Goal: Task Accomplishment & Management: Use online tool/utility

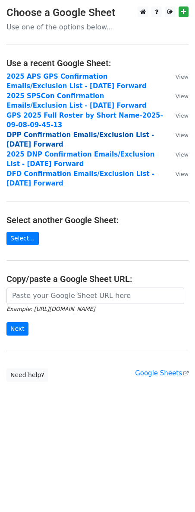
click at [62, 135] on strong "DPP Confirmation Emails/Exclusion List - [DATE] Forward" at bounding box center [80, 140] width 148 height 18
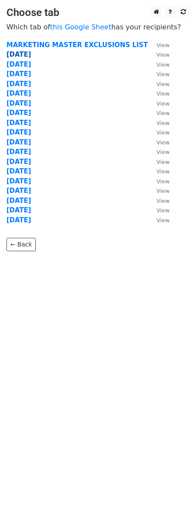
click at [24, 56] on strong "[DATE]" at bounding box center [18, 55] width 25 height 8
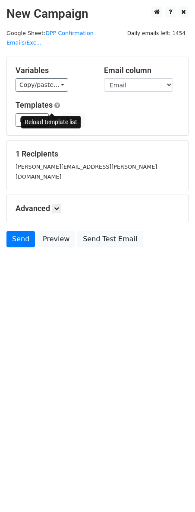
click at [54, 117] on link at bounding box center [54, 120] width 7 height 6
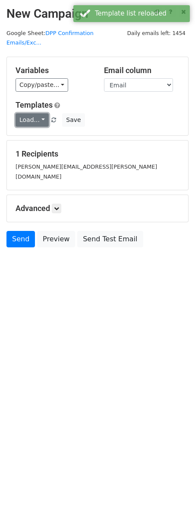
click at [40, 113] on link "Load..." at bounding box center [32, 119] width 33 height 13
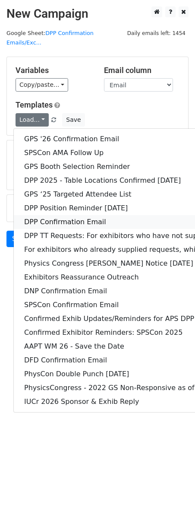
click at [73, 215] on link "DPP Confirmation Email" at bounding box center [167, 222] width 306 height 14
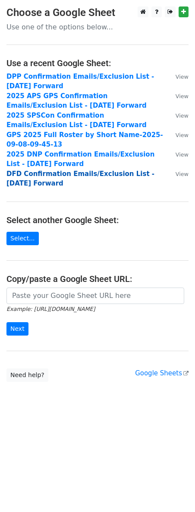
click at [50, 175] on strong "DFD Confirmation Emails/Exclusion List - 6.30.25 Forward" at bounding box center [80, 179] width 148 height 18
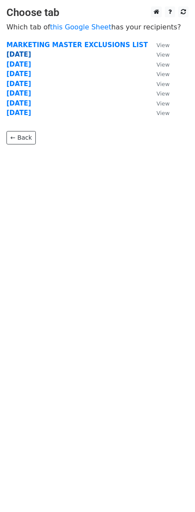
click at [17, 54] on strong "10.14.25" at bounding box center [18, 55] width 25 height 8
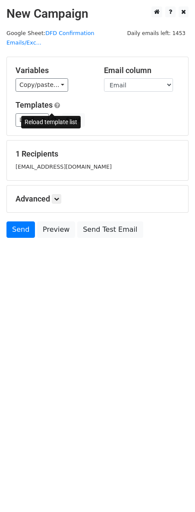
click at [53, 118] on span at bounding box center [53, 121] width 5 height 6
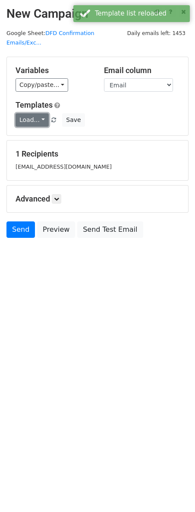
click at [39, 113] on link "Load..." at bounding box center [32, 119] width 33 height 13
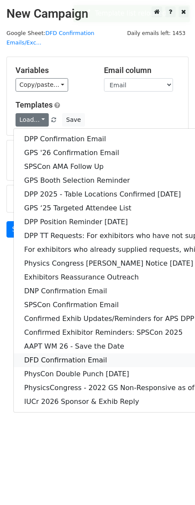
click at [48, 353] on link "DFD Confirmation Email" at bounding box center [167, 360] width 306 height 14
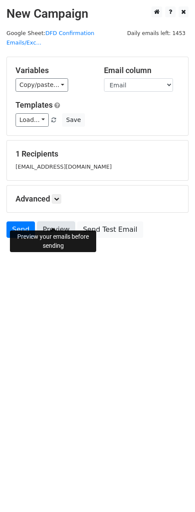
click at [55, 221] on link "Preview" at bounding box center [56, 229] width 38 height 16
click at [52, 221] on link "Preview" at bounding box center [56, 229] width 38 height 16
